Goal: Transaction & Acquisition: Purchase product/service

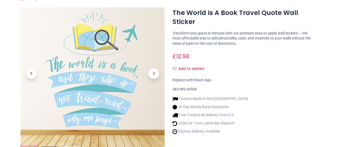
scroll to position [56, 0]
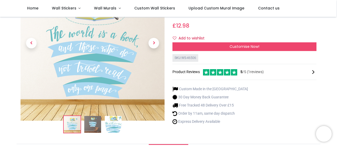
click at [94, 125] on img at bounding box center [92, 124] width 17 height 17
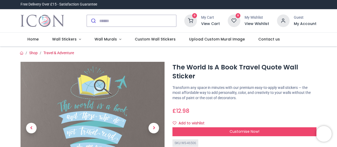
click at [94, 102] on img at bounding box center [93, 134] width 144 height 144
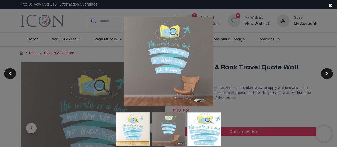
click at [277, 120] on div at bounding box center [168, 73] width 337 height 147
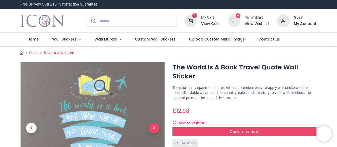
click at [156, 125] on span "Next" at bounding box center [154, 128] width 11 height 11
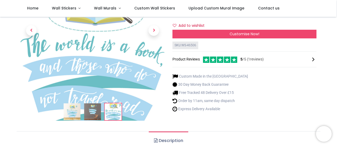
scroll to position [69, 0]
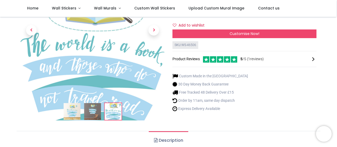
click at [70, 110] on img at bounding box center [72, 111] width 17 height 17
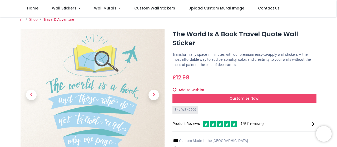
scroll to position [4, 0]
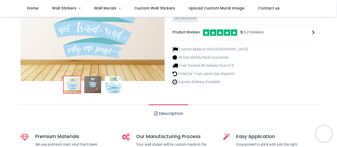
scroll to position [95, 0]
click at [169, 114] on link "Description" at bounding box center [168, 114] width 39 height 18
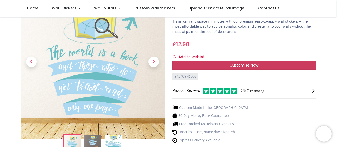
scroll to position [37, 0]
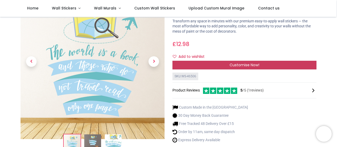
click at [254, 65] on span "Customise Now!" at bounding box center [245, 64] width 30 height 5
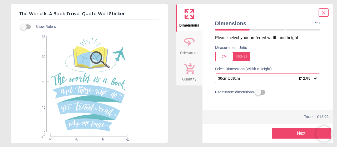
click at [252, 81] on div "30cm x 38cm £12.98" at bounding box center [267, 79] width 105 height 10
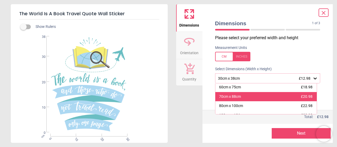
scroll to position [54, 0]
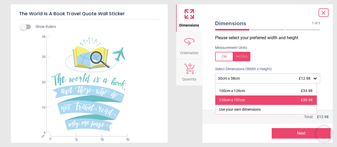
click at [252, 99] on div "120cm x 151cm £39.98" at bounding box center [267, 100] width 102 height 9
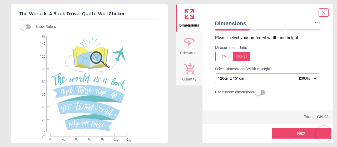
click at [291, 131] on button "Next" at bounding box center [301, 133] width 59 height 11
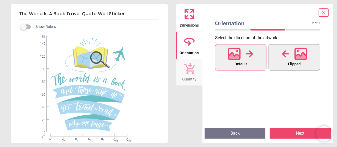
click at [285, 56] on icon at bounding box center [285, 53] width 7 height 7
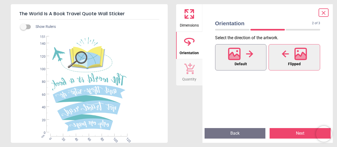
click at [246, 58] on div at bounding box center [240, 54] width 25 height 14
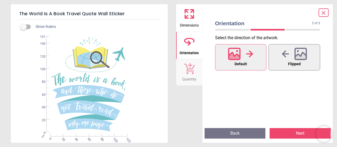
click at [287, 132] on button "Next" at bounding box center [300, 133] width 61 height 11
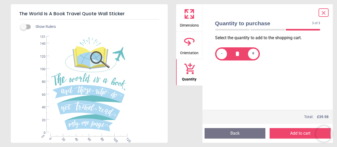
click at [327, 13] on div at bounding box center [324, 12] width 10 height 8
click at [326, 13] on icon at bounding box center [324, 13] width 6 height 6
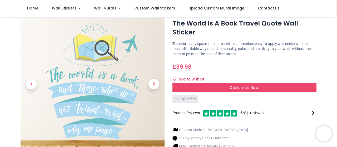
scroll to position [15, 0]
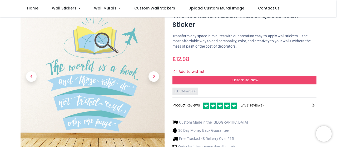
scroll to position [23, 0]
